Goal: Find specific page/section: Find specific page/section

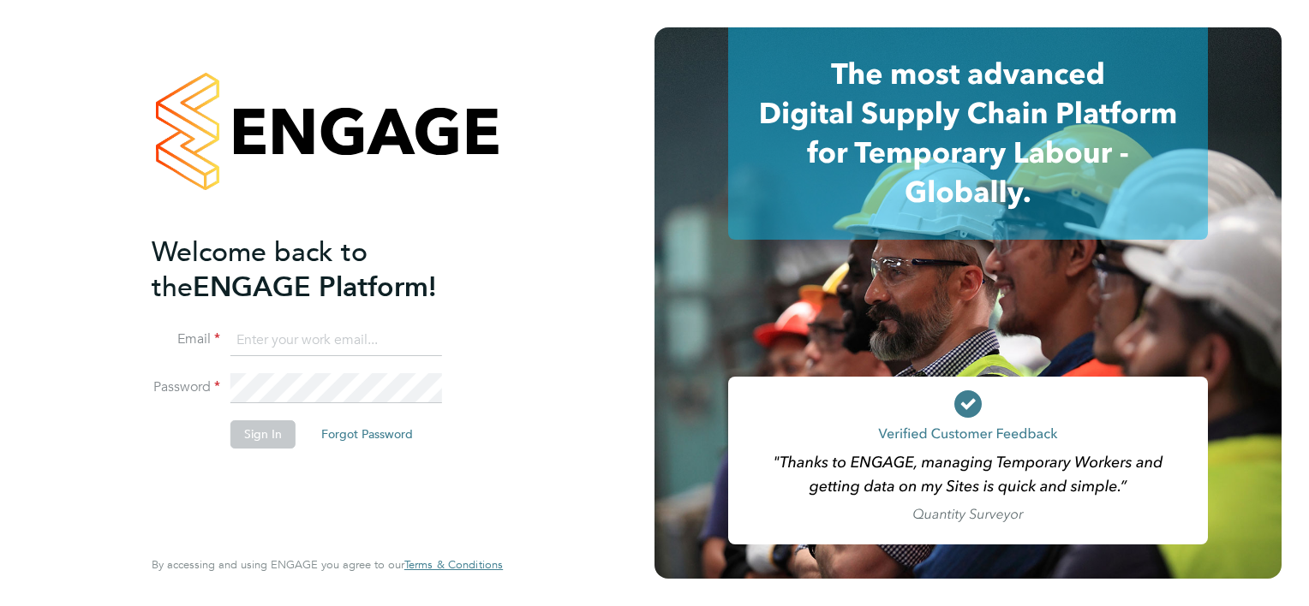
click at [339, 341] on input at bounding box center [336, 341] width 212 height 31
type input "[PERSON_NAME][EMAIL_ADDRESS][PERSON_NAME][PERSON_NAME][DOMAIN_NAME]"
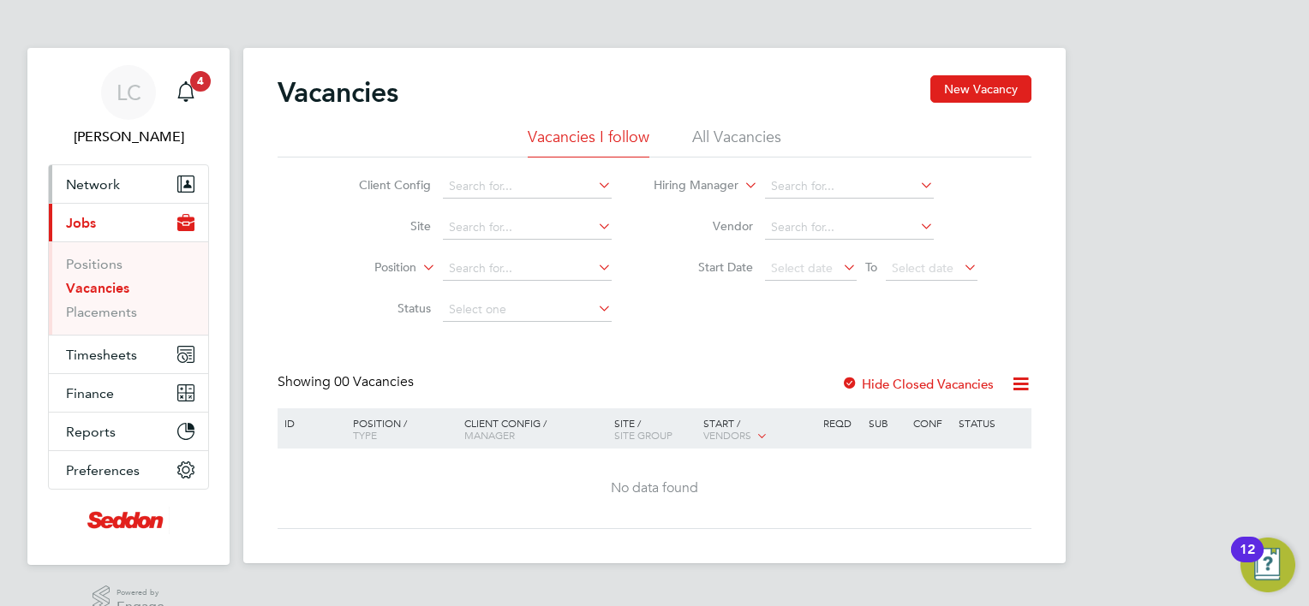
click at [101, 188] on span "Network" at bounding box center [93, 184] width 54 height 16
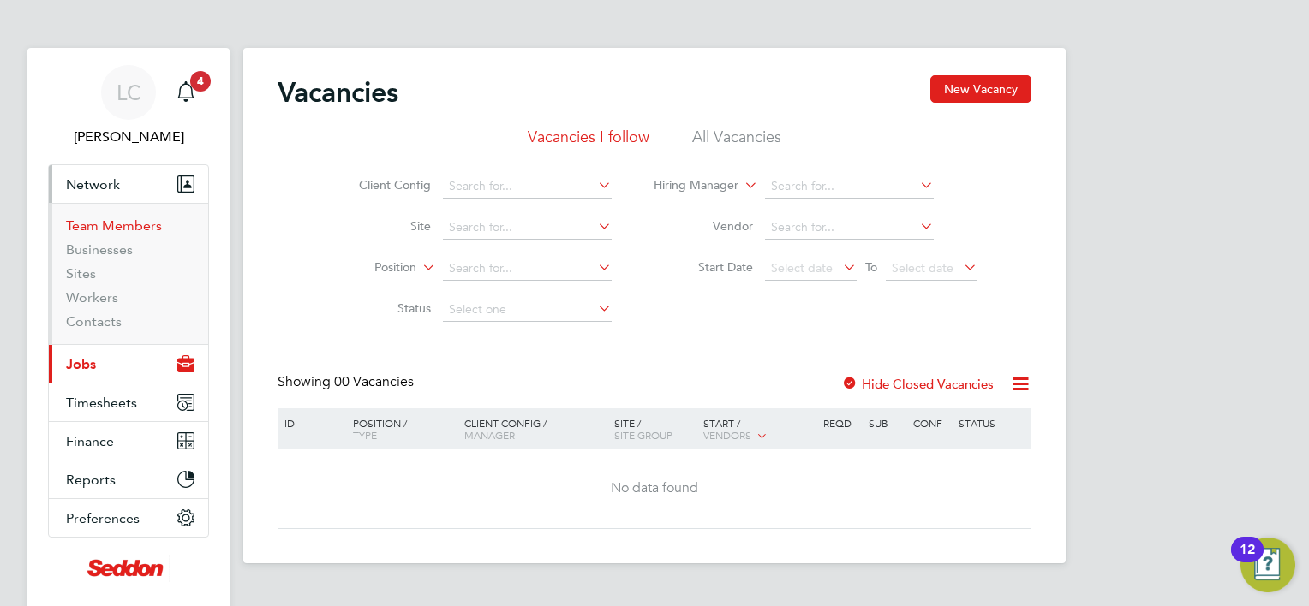
click at [96, 225] on link "Team Members" at bounding box center [114, 226] width 96 height 16
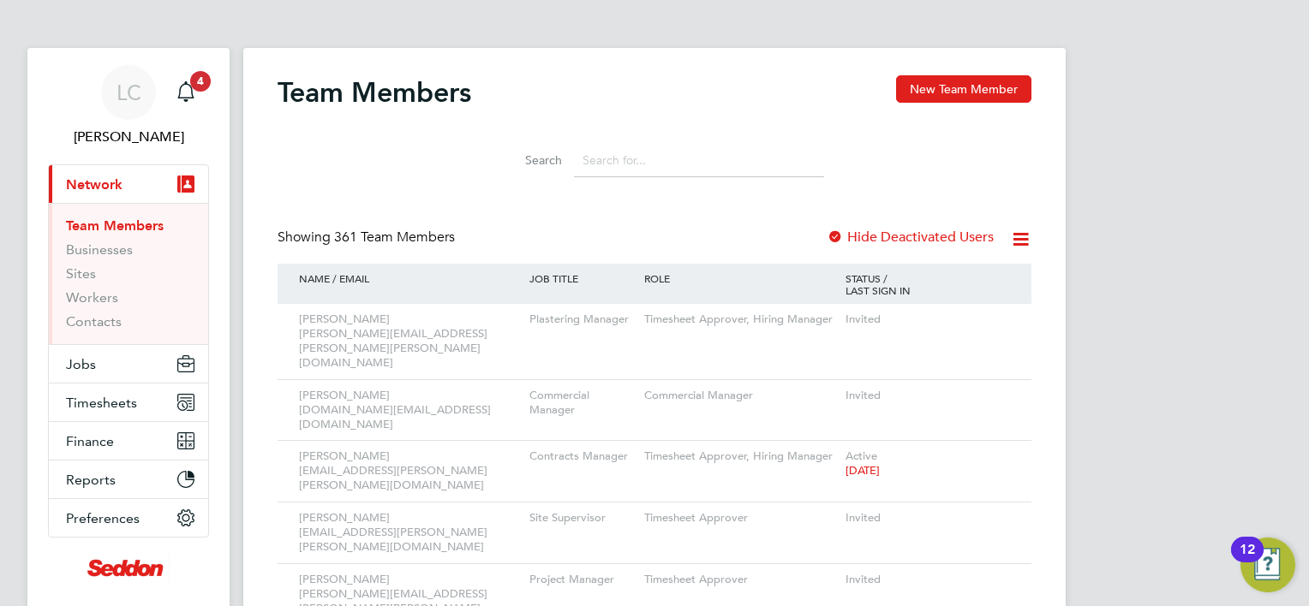
click at [600, 150] on input at bounding box center [699, 160] width 250 height 33
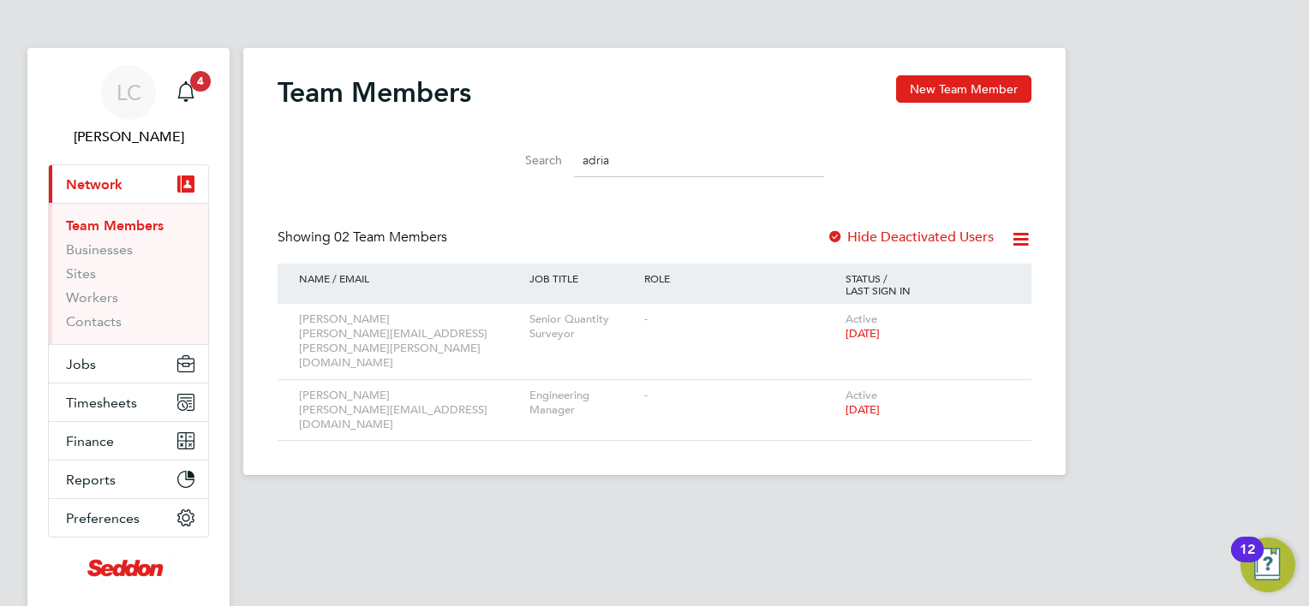
type input "[PERSON_NAME]"
